Goal: Entertainment & Leisure: Browse casually

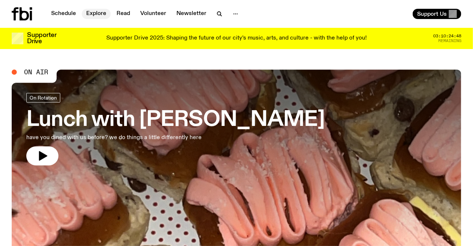
click at [98, 15] on link "Explore" at bounding box center [96, 14] width 29 height 10
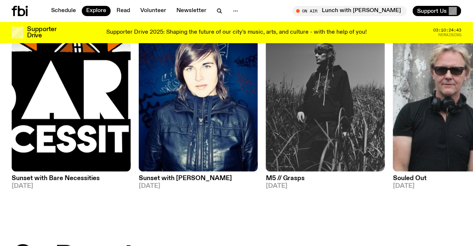
scroll to position [62, 0]
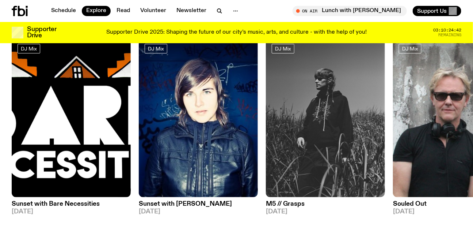
drag, startPoint x: 379, startPoint y: 99, endPoint x: 171, endPoint y: 97, distance: 207.2
click at [221, 99] on div "DJ Mix Sunset with Bare Necessities 23.09.25 DJ Mix Sunset with Simon Caldwell …" at bounding box center [237, 132] width 450 height 189
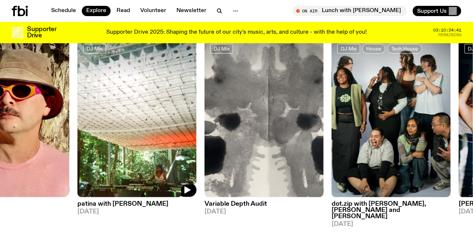
drag, startPoint x: 201, startPoint y: 107, endPoint x: 16, endPoint y: 106, distance: 185.3
click at [37, 108] on div "DJ Mix Sunset with Bare Necessities 23.09.25 DJ Mix Sunset with Simon Caldwell …" at bounding box center [237, 132] width 450 height 189
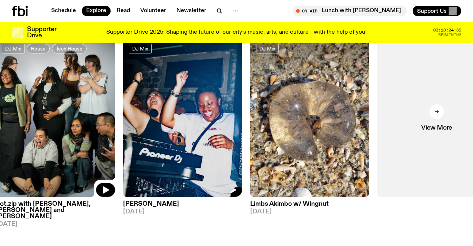
drag, startPoint x: 269, startPoint y: 109, endPoint x: 126, endPoint y: 114, distance: 143.0
click at [126, 114] on div "DJ Mix Sunset with Bare Necessities 23.09.25 DJ Mix Sunset with Simon Caldwell …" at bounding box center [237, 132] width 450 height 189
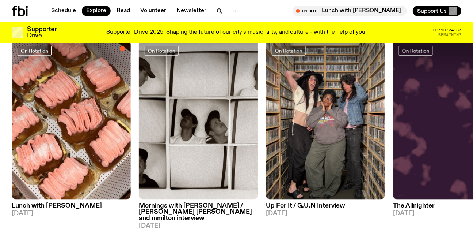
scroll to position [328, 0]
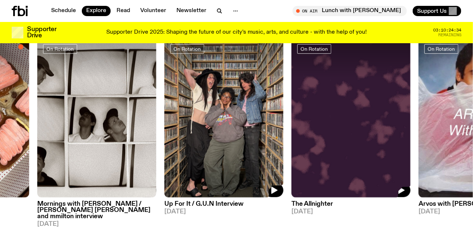
drag, startPoint x: 393, startPoint y: 102, endPoint x: 179, endPoint y: 104, distance: 214.2
click at [182, 104] on div "On Rotation Lunch with Louisa Christie 24.09.25 On Rotation Mornings with Ben H…" at bounding box center [237, 132] width 450 height 189
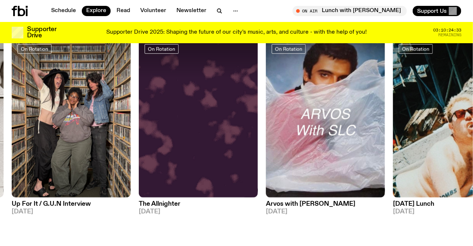
drag, startPoint x: 402, startPoint y: 108, endPoint x: 163, endPoint y: 109, distance: 239.4
click at [176, 109] on div "On Rotation Lunch with Louisa Christie 24.09.25 On Rotation Mornings with Ben H…" at bounding box center [237, 132] width 450 height 189
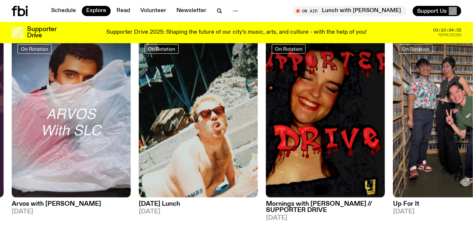
drag, startPoint x: 371, startPoint y: 111, endPoint x: 232, endPoint y: 103, distance: 139.1
click at [251, 106] on div "On Rotation Lunch with Louisa Christie 24.09.25 On Rotation Mornings with Ben H…" at bounding box center [237, 132] width 450 height 189
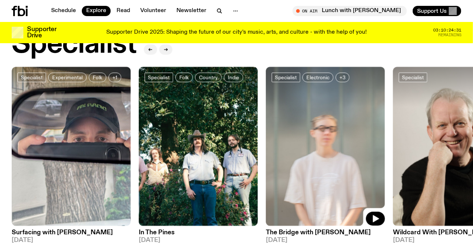
scroll to position [594, 0]
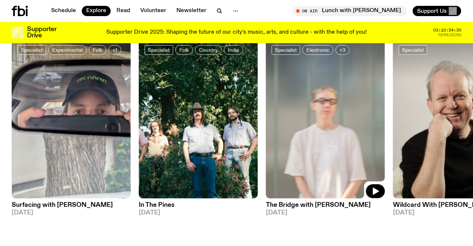
drag, startPoint x: 381, startPoint y: 120, endPoint x: 178, endPoint y: 136, distance: 203.5
click at [189, 136] on div "Specialist Experimental Folk +1 Surfacing with Luke M de Zilva 23.09.25 Special…" at bounding box center [237, 127] width 450 height 177
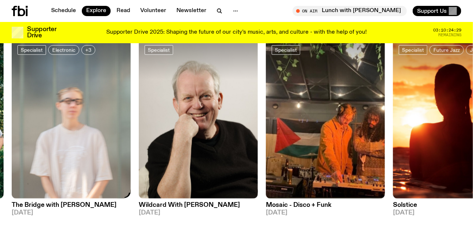
click at [18, 140] on div "Specialist Experimental Folk +1 Surfacing with Luke M de Zilva 23.09.25 Special…" at bounding box center [237, 127] width 450 height 177
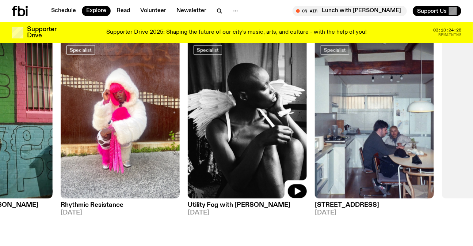
drag, startPoint x: 319, startPoint y: 108, endPoint x: 146, endPoint y: 109, distance: 172.9
click at [187, 115] on div "Specialist Experimental Folk +1 Surfacing with Luke M de Zilva 23.09.25 Special…" at bounding box center [237, 127] width 450 height 177
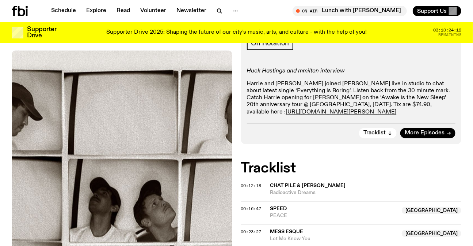
scroll to position [227, 0]
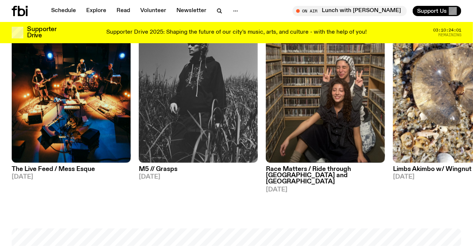
scroll to position [361, 0]
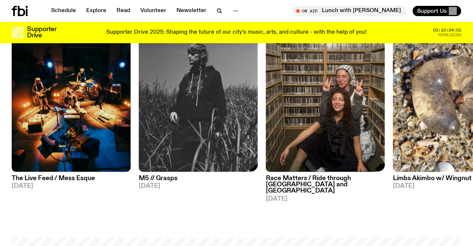
drag, startPoint x: 246, startPoint y: 122, endPoint x: 65, endPoint y: 128, distance: 181.4
click at [266, 128] on img at bounding box center [325, 92] width 119 height 159
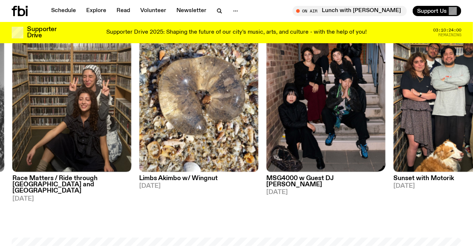
click at [267, 129] on img at bounding box center [326, 92] width 119 height 159
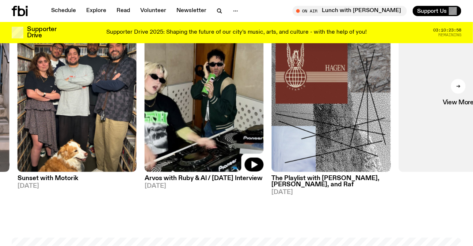
drag, startPoint x: 309, startPoint y: 126, endPoint x: 417, endPoint y: 128, distance: 108.6
click at [264, 128] on img at bounding box center [204, 92] width 119 height 159
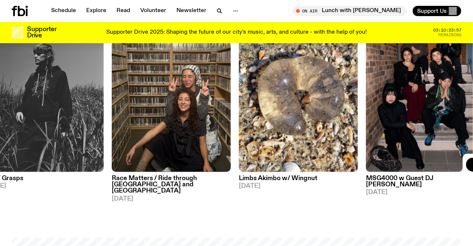
drag, startPoint x: 174, startPoint y: 112, endPoint x: 478, endPoint y: 115, distance: 304.1
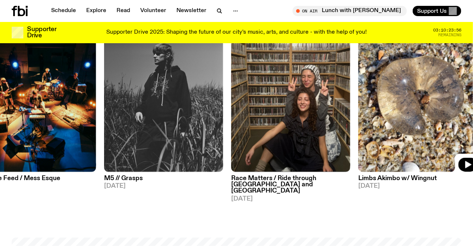
drag, startPoint x: 376, startPoint y: 110, endPoint x: 164, endPoint y: 115, distance: 211.7
click at [359, 116] on img at bounding box center [418, 92] width 119 height 159
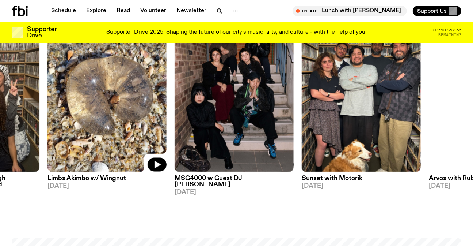
drag, startPoint x: 258, startPoint y: 85, endPoint x: 95, endPoint y: 85, distance: 162.6
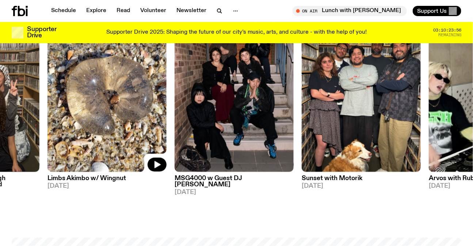
click at [101, 86] on div "On Rotation Indie Rock Post-Rock The Live Feed / Mess Esque 10.09.25 DJ Mix M5 …" at bounding box center [237, 107] width 450 height 189
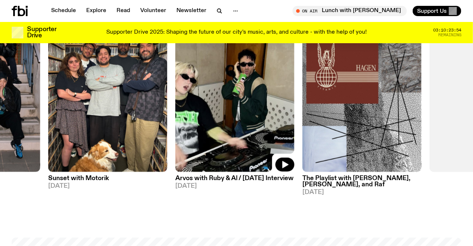
drag, startPoint x: 284, startPoint y: 92, endPoint x: 250, endPoint y: 93, distance: 34.7
click at [250, 93] on img at bounding box center [234, 92] width 119 height 159
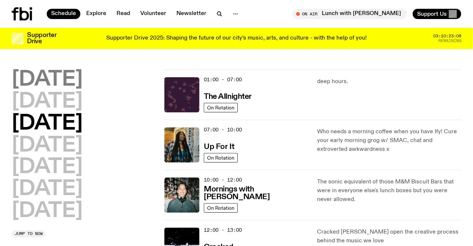
click at [83, 75] on h2 "[DATE]" at bounding box center [47, 79] width 71 height 20
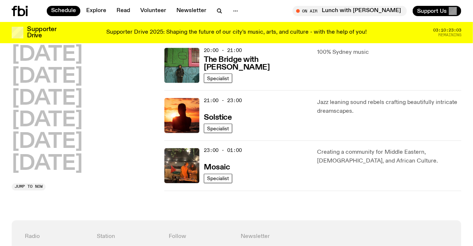
scroll to position [386, 0]
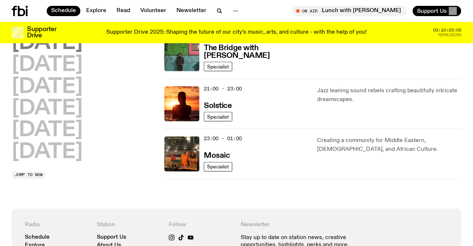
click at [45, 43] on h2 "[DATE]" at bounding box center [47, 43] width 71 height 20
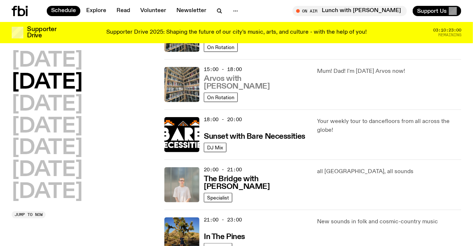
scroll to position [286, 0]
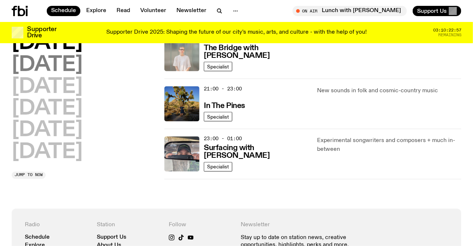
click at [53, 60] on h2 "Wednesday" at bounding box center [47, 65] width 71 height 20
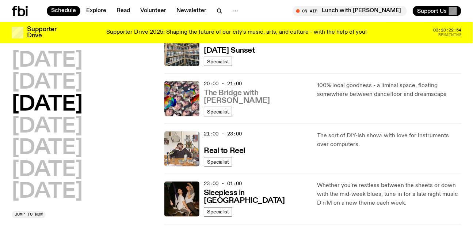
scroll to position [352, 0]
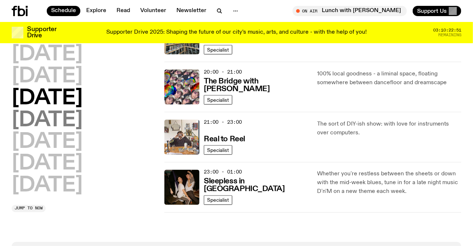
click at [79, 123] on h2 "Thursday" at bounding box center [47, 120] width 71 height 20
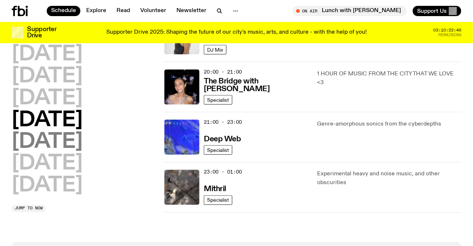
click at [39, 140] on h2 "Friday" at bounding box center [47, 142] width 71 height 20
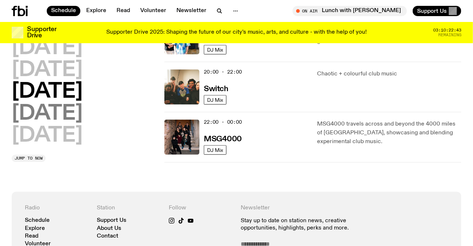
click at [43, 120] on h2 "Saturday" at bounding box center [47, 113] width 71 height 20
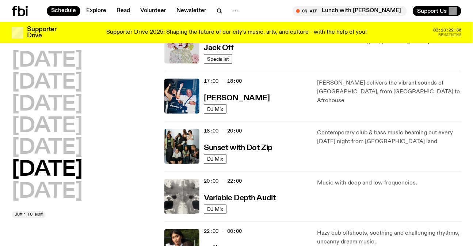
scroll to position [427, 0]
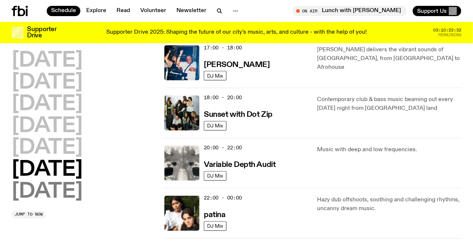
click at [45, 194] on h2 "Sunday" at bounding box center [47, 192] width 71 height 20
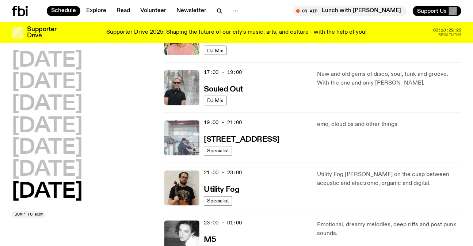
scroll to position [452, 0]
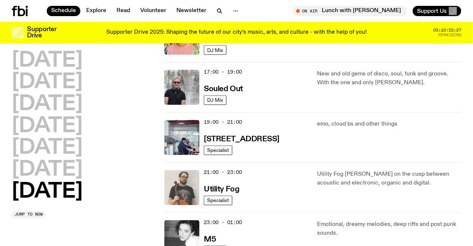
click at [188, 197] on img at bounding box center [181, 187] width 35 height 35
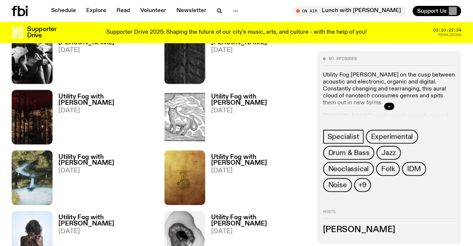
scroll to position [260, 0]
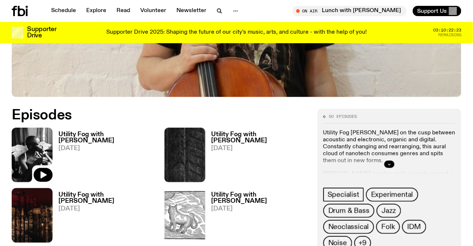
click at [40, 147] on img at bounding box center [32, 155] width 41 height 54
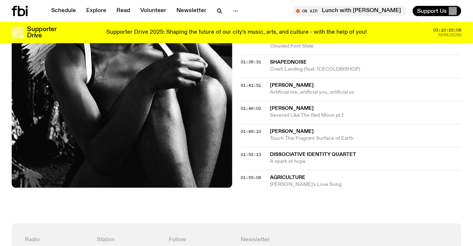
scroll to position [825, 0]
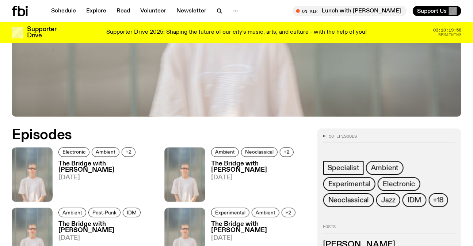
scroll to position [327, 0]
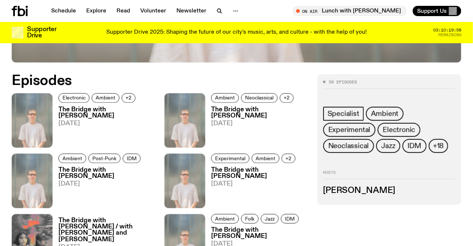
click at [75, 131] on link "The Bridge with [PERSON_NAME] [DATE]" at bounding box center [104, 126] width 103 height 41
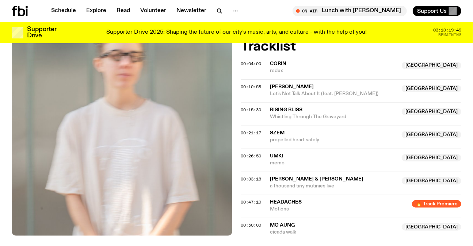
scroll to position [228, 0]
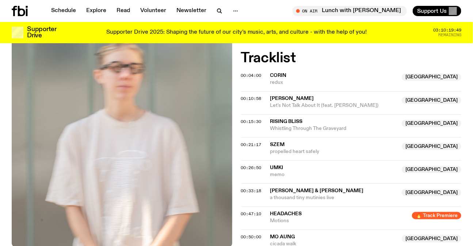
click at [308, 238] on span "mo aung" at bounding box center [334, 236] width 128 height 7
click at [307, 221] on span "Motions" at bounding box center [339, 220] width 138 height 7
click at [313, 190] on span "Joseph Franklin & Ben Carey" at bounding box center [317, 190] width 94 height 5
click at [285, 170] on span "umki" at bounding box center [334, 167] width 128 height 7
click at [297, 143] on span "Szem" at bounding box center [334, 144] width 128 height 7
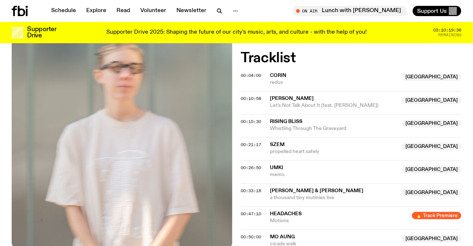
click at [292, 126] on span "Whistling Through The Graveyard" at bounding box center [334, 128] width 128 height 7
click at [294, 76] on span "CORIN" at bounding box center [334, 75] width 128 height 7
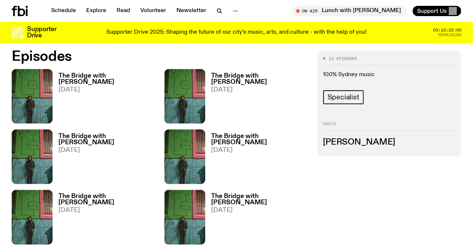
scroll to position [393, 0]
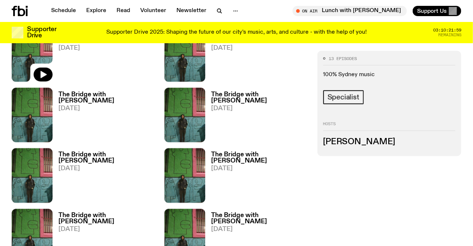
click at [41, 56] on img at bounding box center [32, 54] width 41 height 54
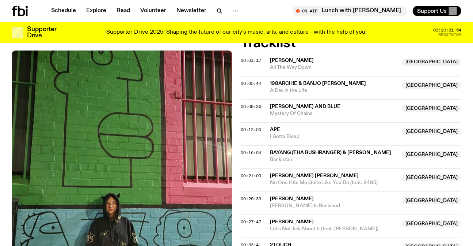
scroll to position [261, 0]
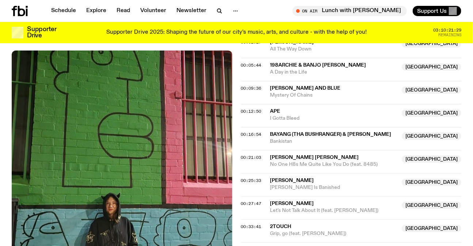
click at [290, 113] on span "Ape" at bounding box center [334, 111] width 128 height 7
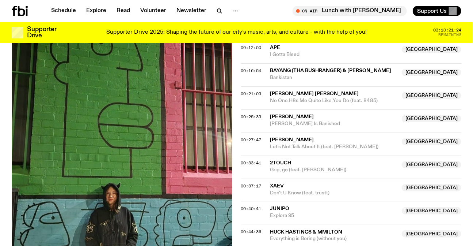
scroll to position [327, 0]
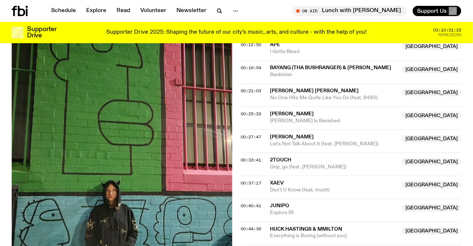
click at [347, 96] on span "No One H8s Me Quite Like You Do (feat. 8485)" at bounding box center [334, 97] width 128 height 7
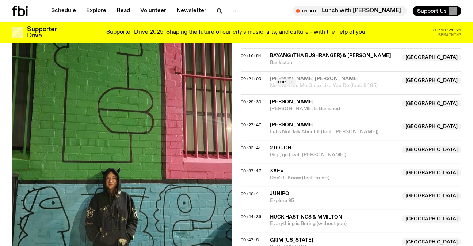
scroll to position [361, 0]
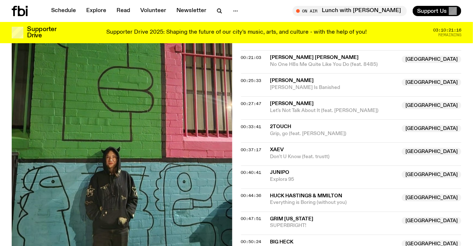
click at [345, 106] on span "Oliver Beard" at bounding box center [334, 103] width 128 height 7
click at [317, 128] on span "2touch" at bounding box center [334, 126] width 128 height 7
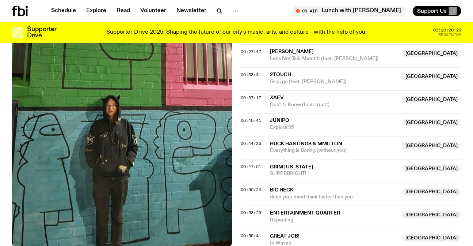
scroll to position [427, 0]
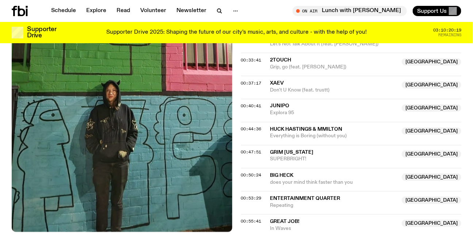
click at [303, 106] on span "Junipo" at bounding box center [334, 106] width 128 height 7
click at [310, 179] on span "does your mind think faster than you" at bounding box center [334, 182] width 128 height 7
click at [307, 206] on span "Repeating" at bounding box center [334, 205] width 128 height 7
click at [296, 221] on span "Great Job!" at bounding box center [285, 221] width 30 height 5
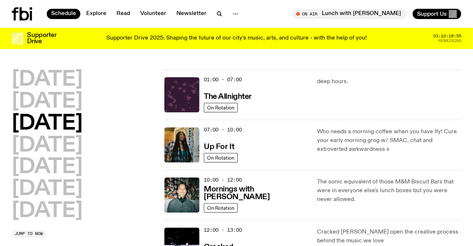
click at [57, 132] on h2 "[DATE]" at bounding box center [47, 123] width 71 height 20
click at [58, 142] on h2 "[DATE]" at bounding box center [47, 145] width 71 height 20
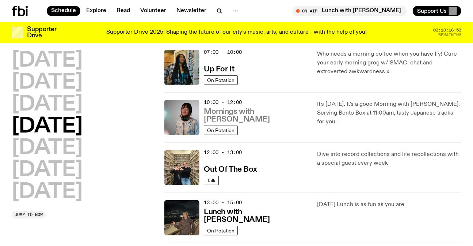
scroll to position [153, 0]
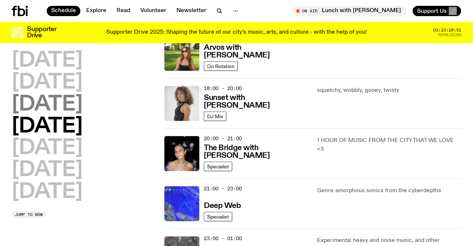
click at [51, 102] on h2 "[DATE]" at bounding box center [47, 104] width 71 height 20
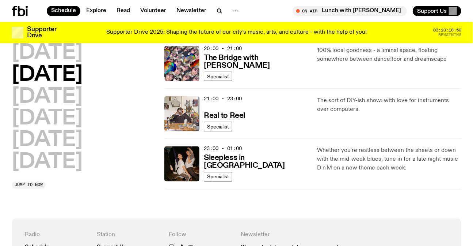
scroll to position [391, 0]
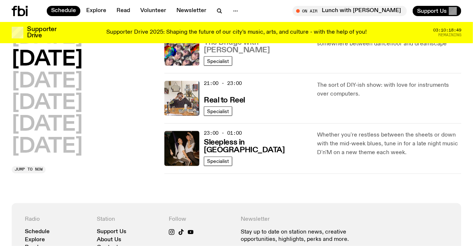
click at [260, 49] on h3 "The Bridge with [PERSON_NAME]" at bounding box center [256, 46] width 105 height 15
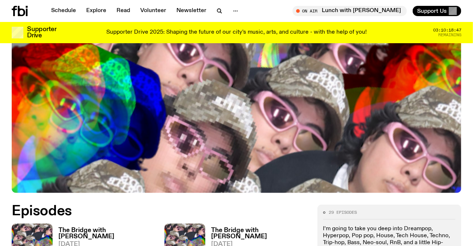
scroll to position [327, 0]
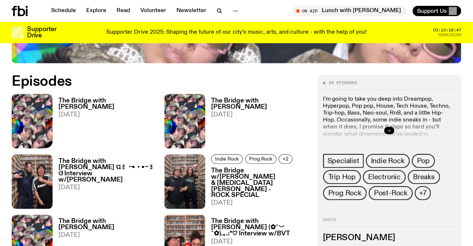
click at [41, 106] on img at bounding box center [32, 121] width 41 height 54
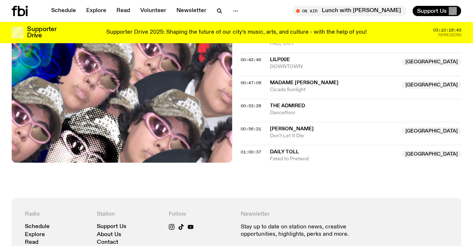
scroll to position [493, 0]
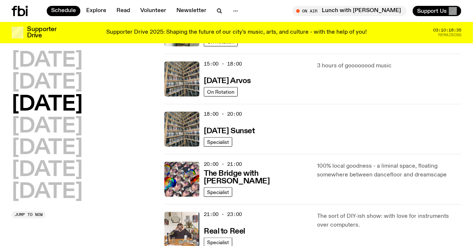
scroll to position [360, 0]
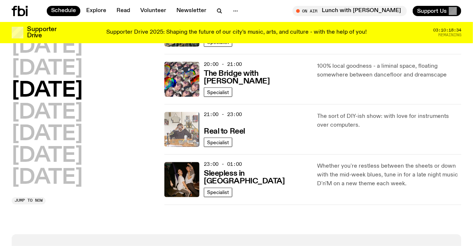
click at [178, 123] on img at bounding box center [181, 129] width 35 height 35
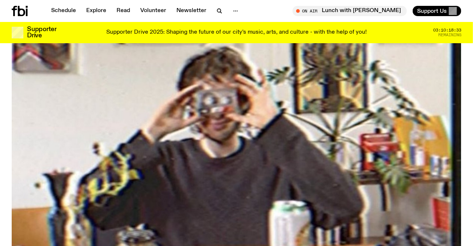
scroll to position [227, 0]
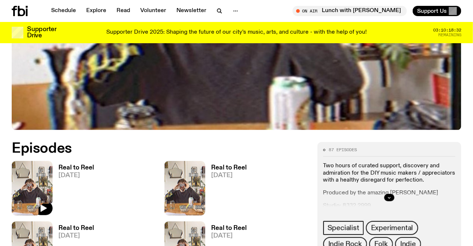
click at [36, 179] on img at bounding box center [32, 188] width 41 height 54
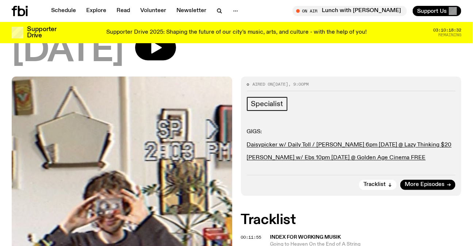
scroll to position [227, 0]
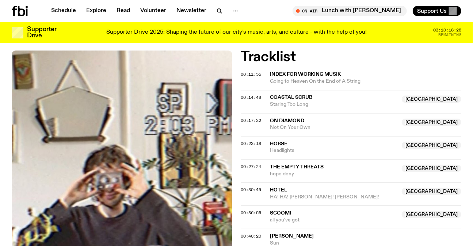
click at [306, 124] on span "Not On Your Own" at bounding box center [334, 127] width 128 height 7
click at [315, 190] on span "Hotel" at bounding box center [334, 189] width 128 height 7
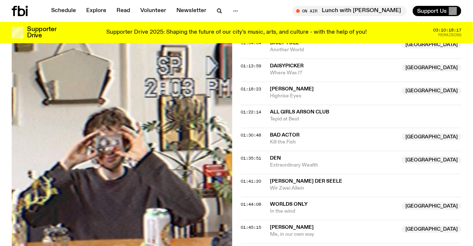
scroll to position [560, 0]
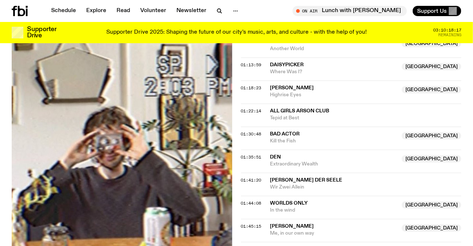
click at [290, 88] on span "Lily Morris" at bounding box center [292, 87] width 44 height 5
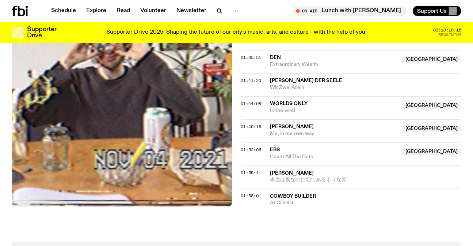
scroll to position [659, 0]
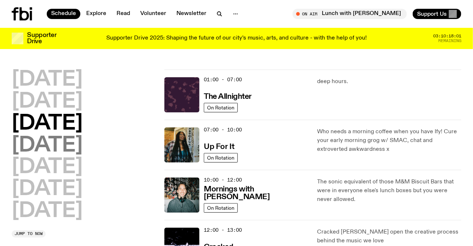
drag, startPoint x: 107, startPoint y: 2, endPoint x: 54, endPoint y: 146, distance: 153.7
click at [54, 146] on h2 "[DATE]" at bounding box center [47, 145] width 71 height 20
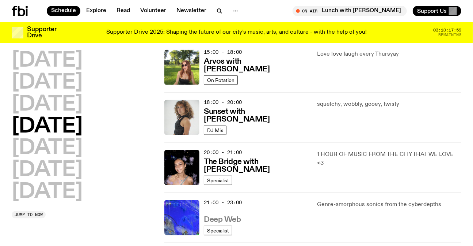
scroll to position [319, 0]
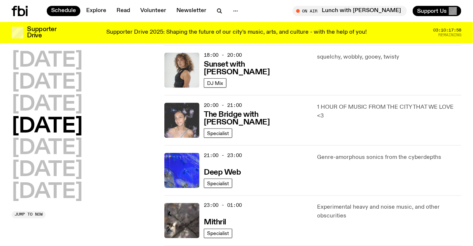
click at [181, 117] on img at bounding box center [181, 120] width 35 height 35
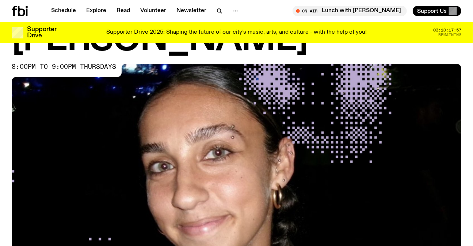
scroll to position [262, 0]
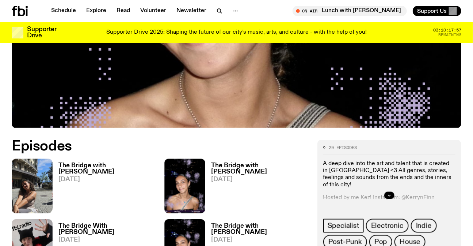
click at [44, 159] on img at bounding box center [32, 186] width 41 height 54
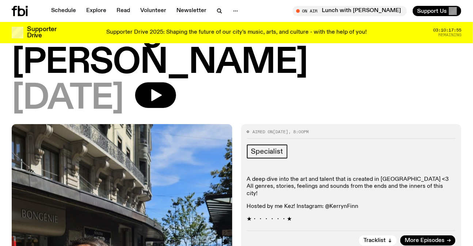
scroll to position [228, 0]
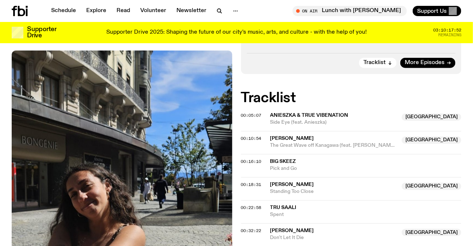
click at [342, 142] on span "The Great Wave off Kanagawa (feat. Tully Ryan, Novak Manojlovic & Ben Carey)" at bounding box center [334, 145] width 128 height 7
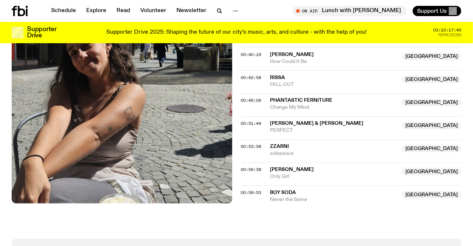
scroll to position [427, 0]
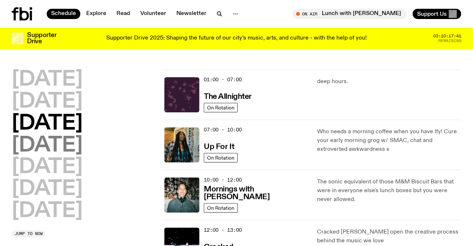
click at [62, 150] on h2 "[DATE]" at bounding box center [47, 145] width 71 height 20
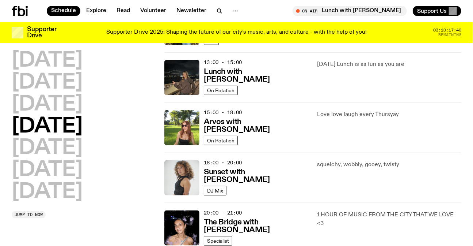
scroll to position [253, 0]
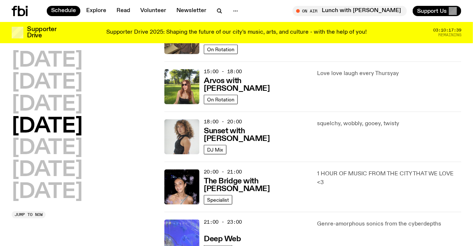
click at [182, 225] on img at bounding box center [181, 236] width 35 height 35
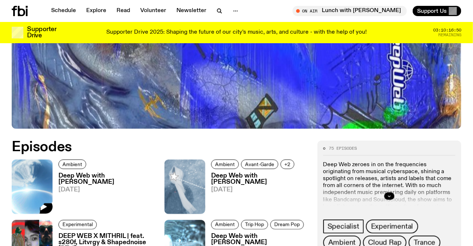
click at [25, 172] on img at bounding box center [32, 186] width 41 height 54
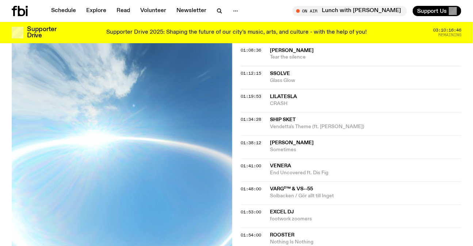
scroll to position [531, 0]
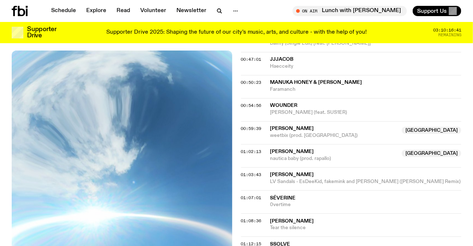
click at [327, 153] on span "lil ket" at bounding box center [334, 151] width 128 height 7
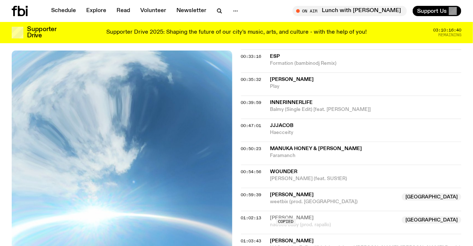
scroll to position [398, 0]
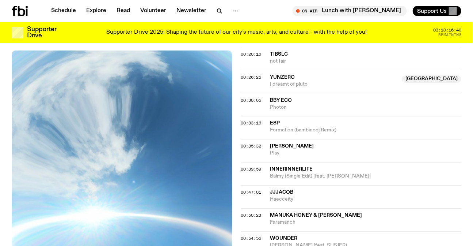
click at [329, 82] on span "I dreamt of pluto" at bounding box center [334, 84] width 128 height 7
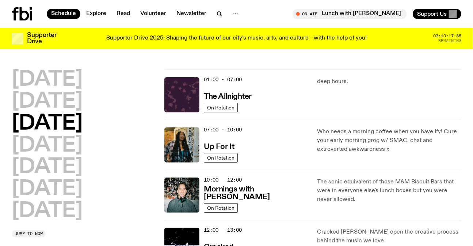
drag, startPoint x: 0, startPoint y: 0, endPoint x: 123, endPoint y: 152, distance: 196.0
click at [70, 190] on h2 "[DATE]" at bounding box center [47, 189] width 71 height 20
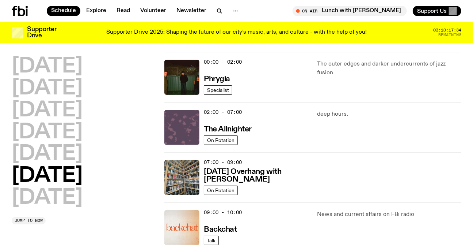
scroll to position [20, 0]
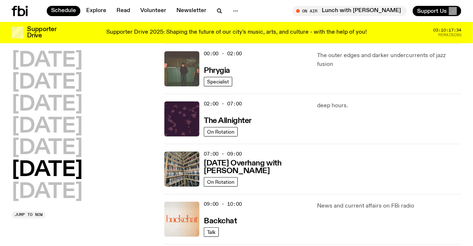
click at [185, 76] on img at bounding box center [181, 68] width 35 height 35
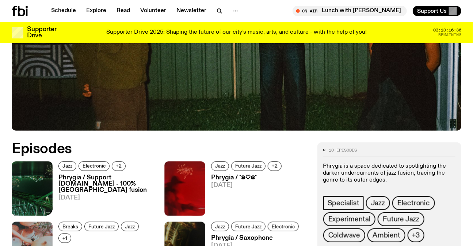
click at [26, 176] on img at bounding box center [32, 188] width 41 height 54
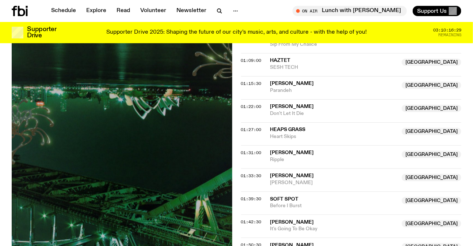
scroll to position [731, 0]
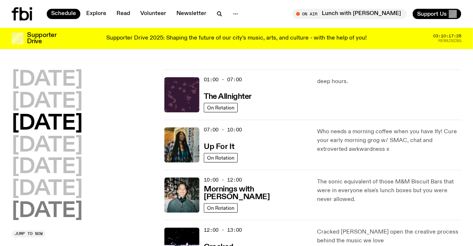
click at [73, 201] on h2 "Sunday" at bounding box center [47, 211] width 71 height 20
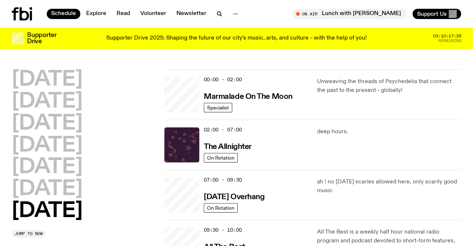
scroll to position [20, 0]
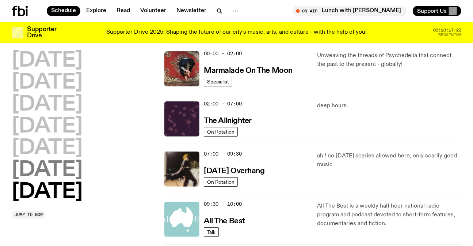
click at [76, 170] on h2 "Saturday" at bounding box center [47, 170] width 71 height 20
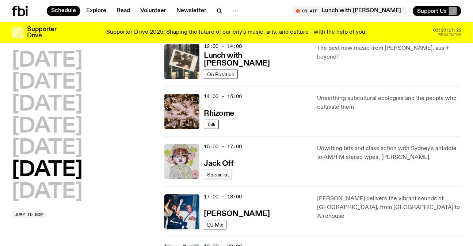
scroll to position [352, 0]
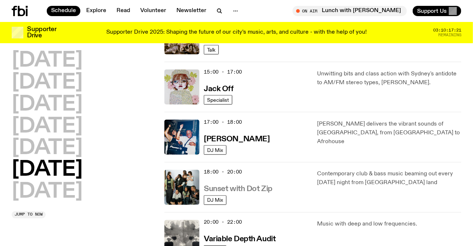
click at [229, 184] on link "Sunset with Dot Zip" at bounding box center [238, 188] width 69 height 9
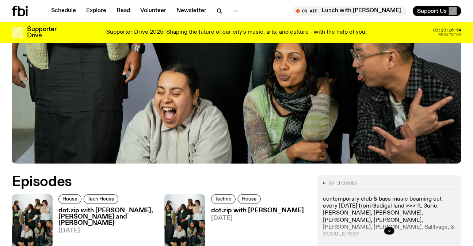
click at [102, 210] on h3 "dot.zip with Jane, Johnny Lieu and louli" at bounding box center [106, 216] width 97 height 19
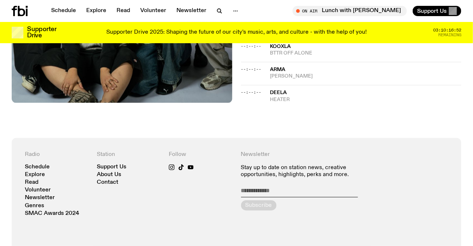
scroll to position [991, 0]
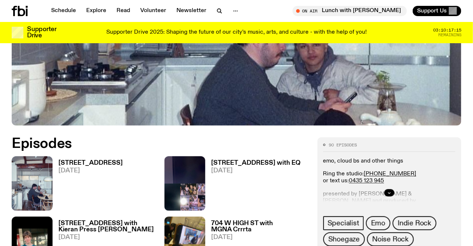
scroll to position [228, 0]
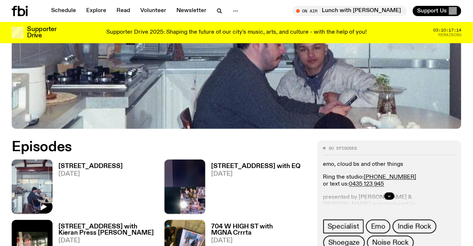
click at [37, 181] on img at bounding box center [32, 186] width 41 height 54
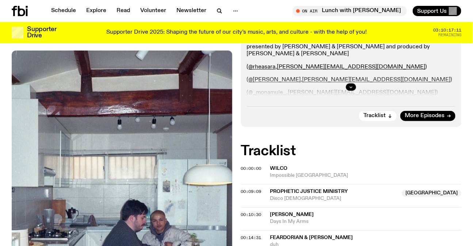
scroll to position [194, 0]
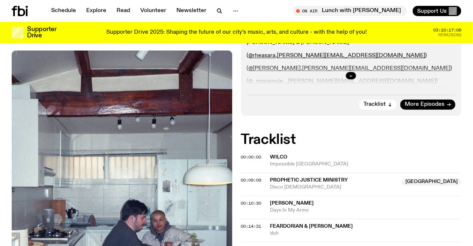
click at [336, 178] on span "Prophetic Justice Ministry" at bounding box center [309, 179] width 78 height 5
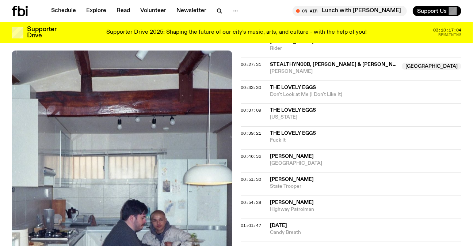
scroll to position [559, 0]
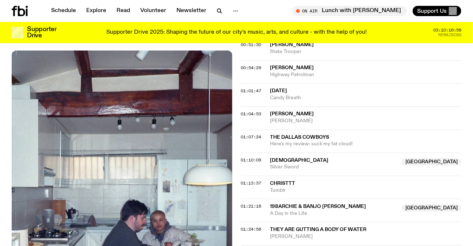
click at [288, 160] on span "[DEMOGRAPHIC_DATA]" at bounding box center [299, 160] width 58 height 5
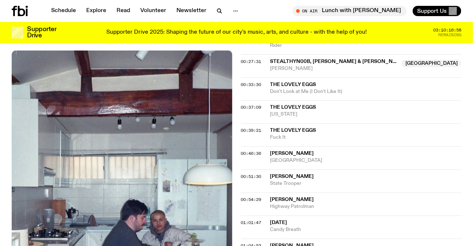
scroll to position [427, 0]
click at [300, 72] on span "[PERSON_NAME]" at bounding box center [334, 69] width 128 height 7
